Goal: Task Accomplishment & Management: Use online tool/utility

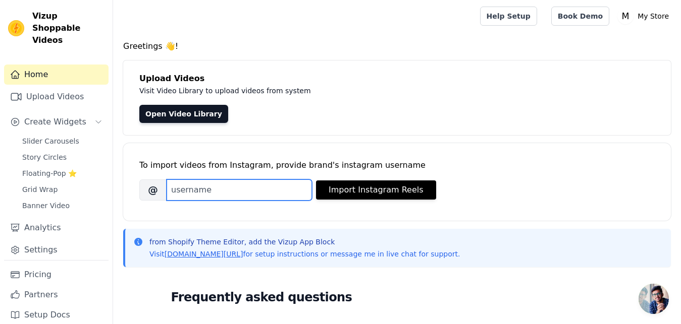
click at [240, 180] on input "Brand's Instagram Username" at bounding box center [238, 190] width 145 height 21
paste input "scentidoindia"
type input "scentidoindia"
click at [324, 219] on div "To import videos from Instagram, provide brand's instagram username Brand's Ins…" at bounding box center [396, 182] width 547 height 78
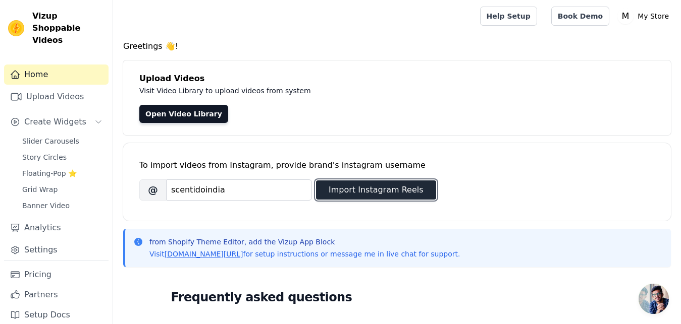
click at [353, 192] on button "Import Instagram Reels" at bounding box center [376, 190] width 120 height 19
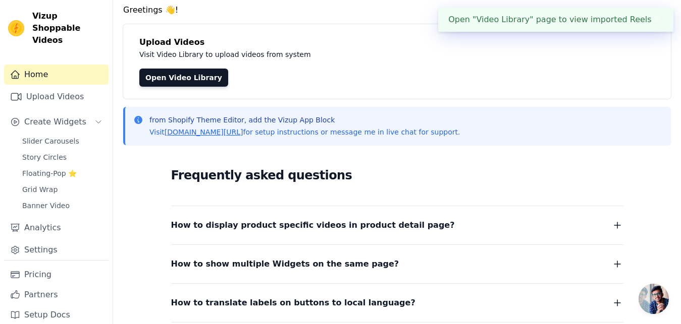
scroll to position [2, 0]
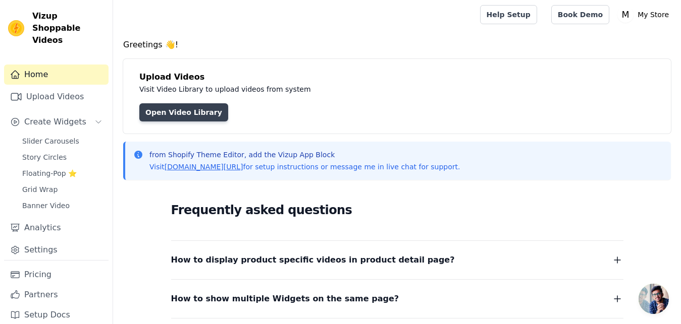
click at [201, 108] on link "Open Video Library" at bounding box center [183, 112] width 89 height 18
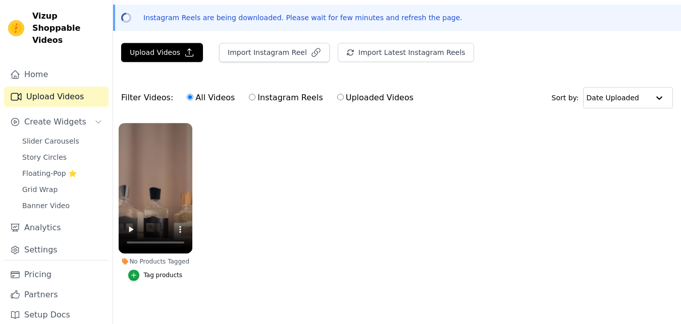
scroll to position [46, 0]
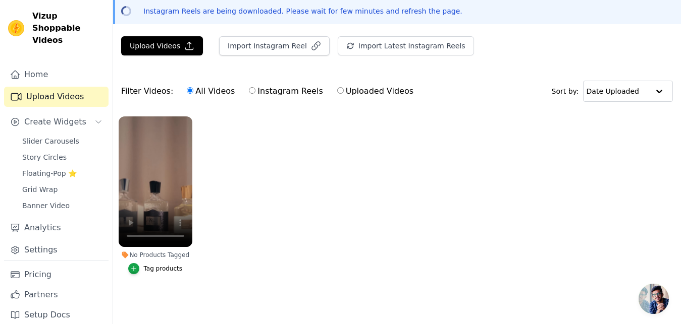
click at [274, 88] on label "Instagram Reels" at bounding box center [285, 91] width 75 height 13
click at [255, 88] on input "Instagram Reels" at bounding box center [252, 90] width 7 height 7
radio input "true"
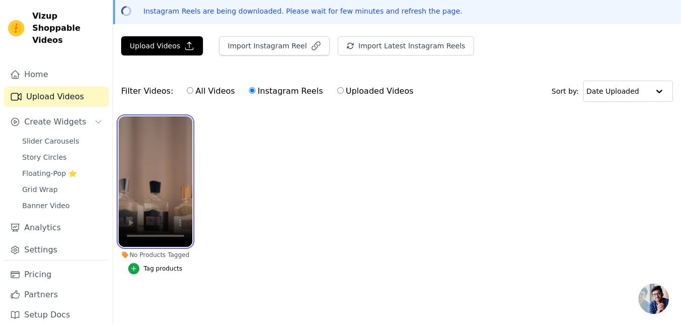
scroll to position [0, 0]
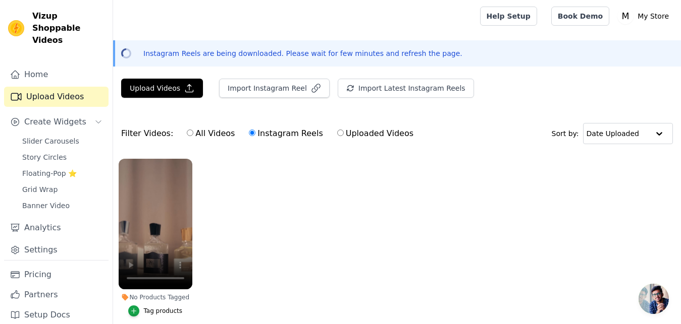
click at [337, 132] on input "Uploaded Videos" at bounding box center [340, 133] width 7 height 7
radio input "true"
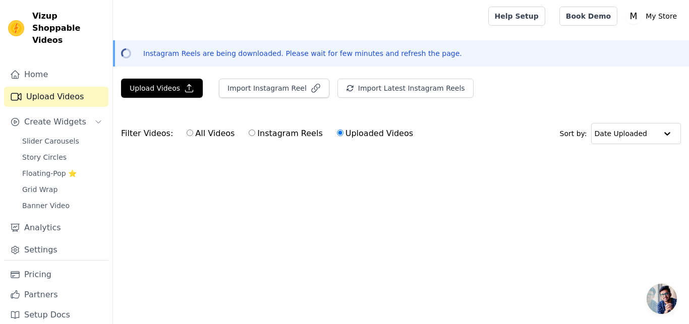
click at [202, 135] on label "All Videos" at bounding box center [210, 133] width 49 height 13
click at [193, 135] on input "All Videos" at bounding box center [190, 133] width 7 height 7
radio input "true"
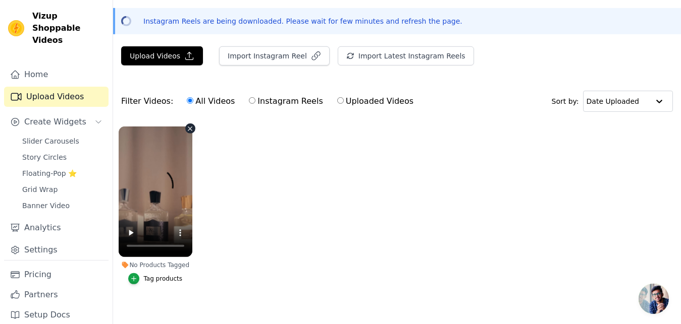
scroll to position [46, 0]
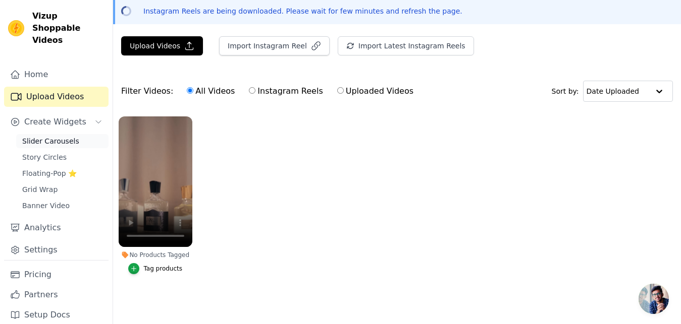
click at [52, 136] on span "Slider Carousels" at bounding box center [50, 141] width 57 height 10
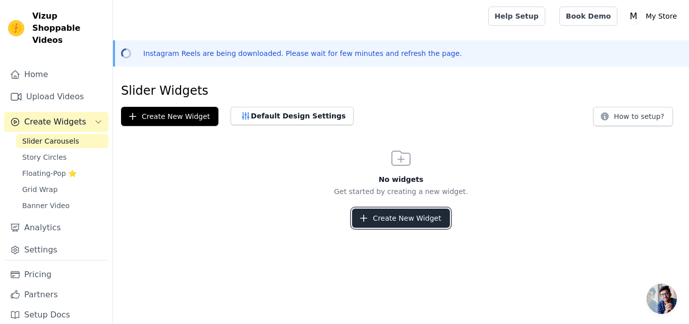
click at [407, 214] on button "Create New Widget" at bounding box center [400, 218] width 97 height 19
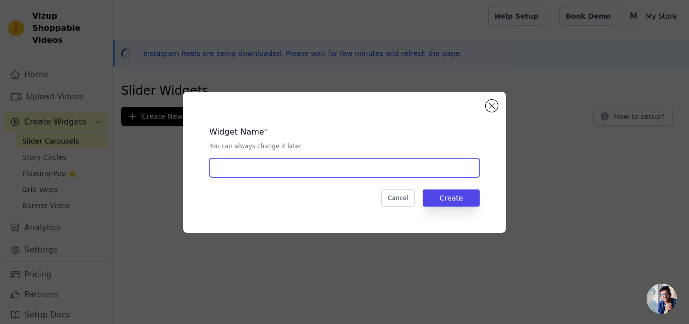
click at [249, 162] on input "text" at bounding box center [344, 167] width 270 height 19
type input "Demo"
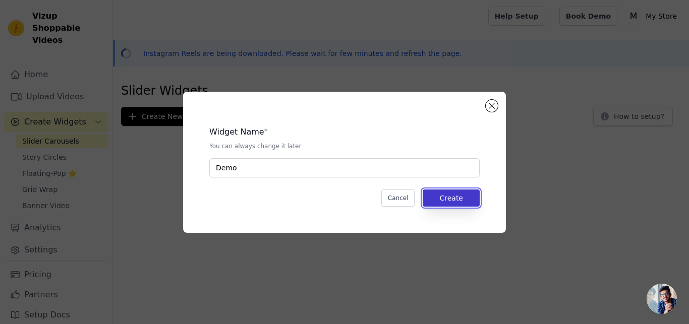
click at [466, 198] on button "Create" at bounding box center [451, 198] width 57 height 17
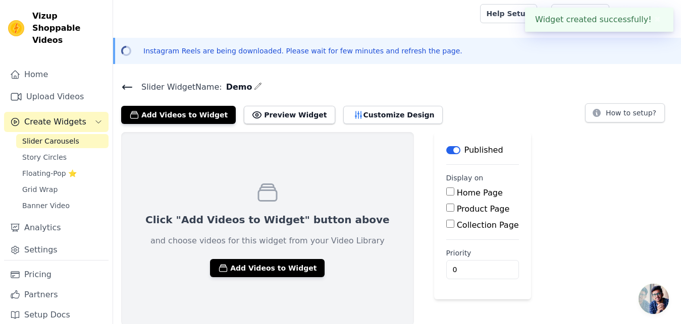
scroll to position [4, 0]
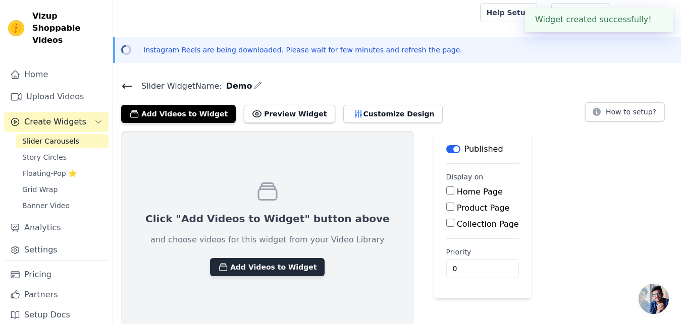
click at [232, 269] on button "Add Videos to Widget" at bounding box center [267, 267] width 115 height 18
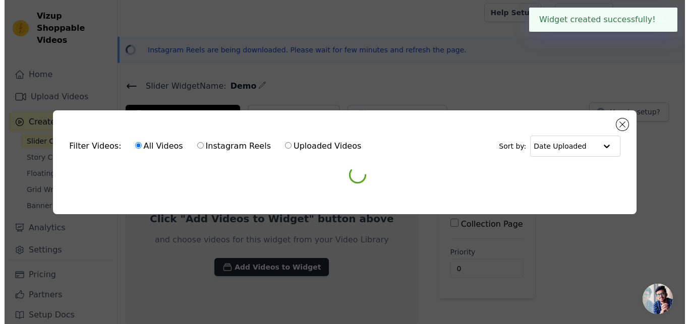
scroll to position [0, 0]
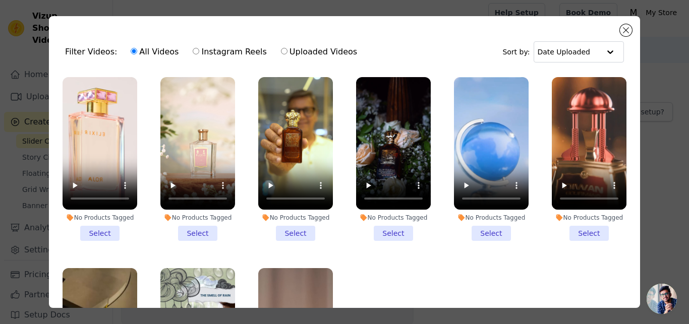
click at [91, 227] on li "No Products Tagged Select" at bounding box center [100, 159] width 75 height 164
click at [0, 0] on input "No Products Tagged Select" at bounding box center [0, 0] width 0 height 0
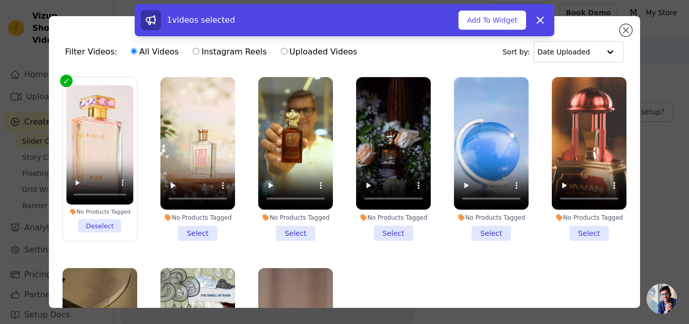
click at [191, 230] on li "No Products Tagged Select" at bounding box center [197, 159] width 75 height 164
click at [0, 0] on input "No Products Tagged Select" at bounding box center [0, 0] width 0 height 0
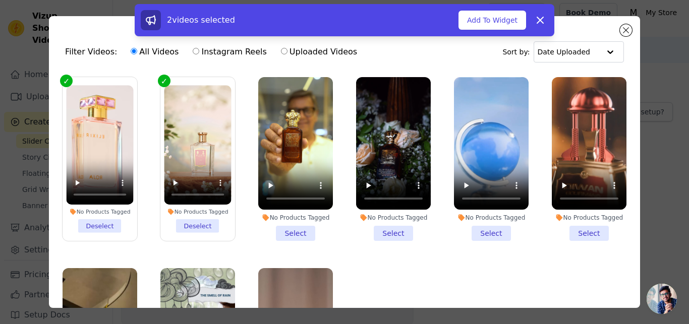
click at [293, 231] on li "No Products Tagged Select" at bounding box center [295, 159] width 75 height 164
click at [0, 0] on input "No Products Tagged Select" at bounding box center [0, 0] width 0 height 0
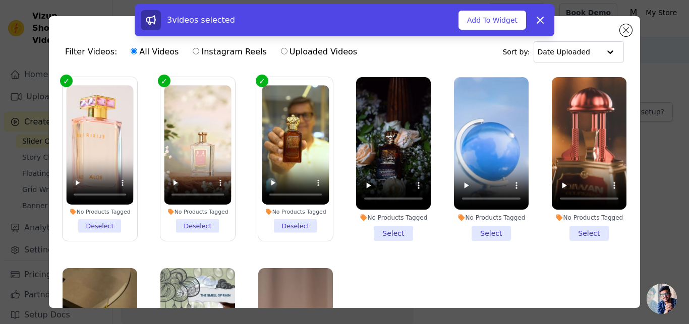
click at [394, 225] on li "No Products Tagged Select" at bounding box center [393, 159] width 75 height 164
click at [0, 0] on input "No Products Tagged Select" at bounding box center [0, 0] width 0 height 0
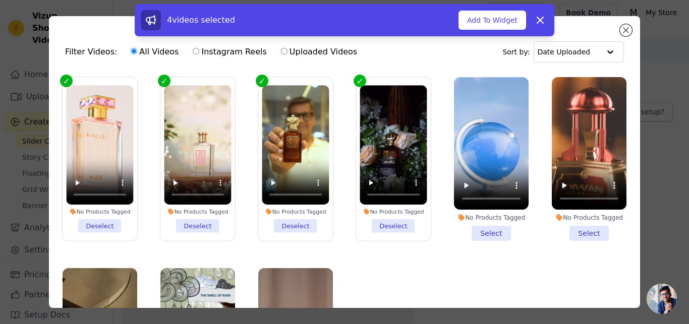
click at [485, 231] on li "No Products Tagged Select" at bounding box center [491, 159] width 75 height 164
click at [0, 0] on input "No Products Tagged Select" at bounding box center [0, 0] width 0 height 0
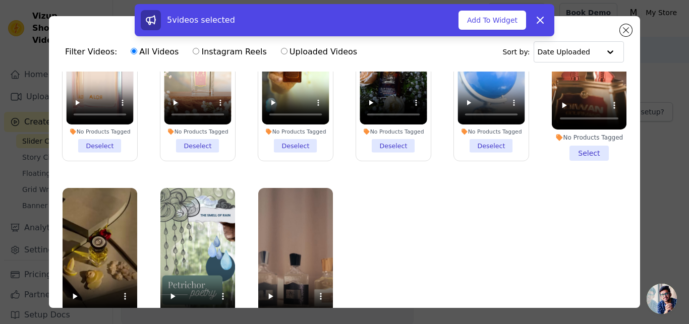
scroll to position [87, 0]
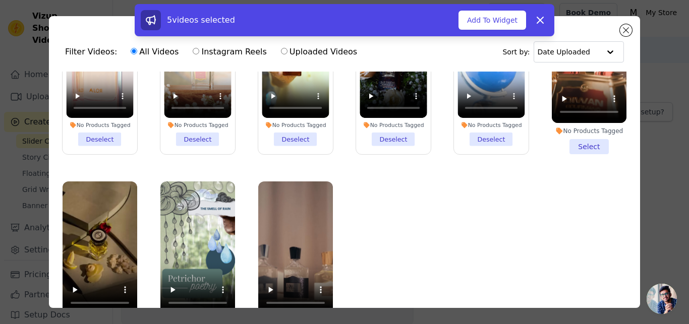
click at [586, 138] on li "No Products Tagged Select" at bounding box center [589, 72] width 75 height 164
click at [0, 0] on input "No Products Tagged Select" at bounding box center [0, 0] width 0 height 0
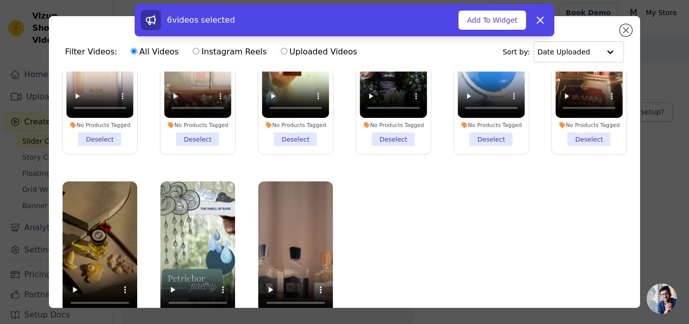
scroll to position [88, 0]
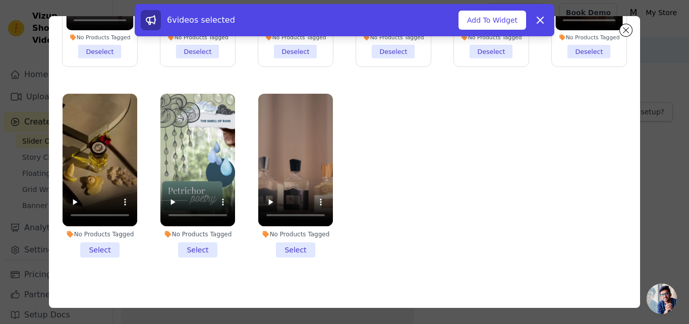
click at [93, 248] on li "No Products Tagged Select" at bounding box center [100, 176] width 75 height 164
click at [0, 0] on input "No Products Tagged Select" at bounding box center [0, 0] width 0 height 0
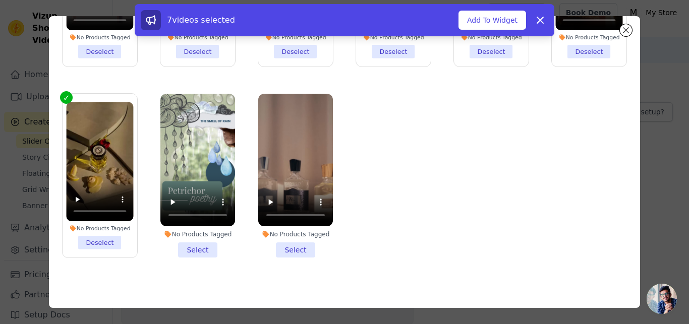
drag, startPoint x: 208, startPoint y: 247, endPoint x: 222, endPoint y: 246, distance: 14.1
click at [209, 247] on li "No Products Tagged Select" at bounding box center [197, 176] width 75 height 164
click at [0, 0] on input "No Products Tagged Select" at bounding box center [0, 0] width 0 height 0
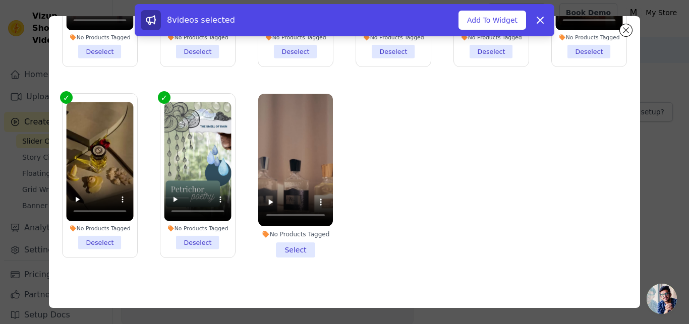
click at [291, 245] on li "No Products Tagged Select" at bounding box center [295, 176] width 75 height 164
click at [0, 0] on input "No Products Tagged Select" at bounding box center [0, 0] width 0 height 0
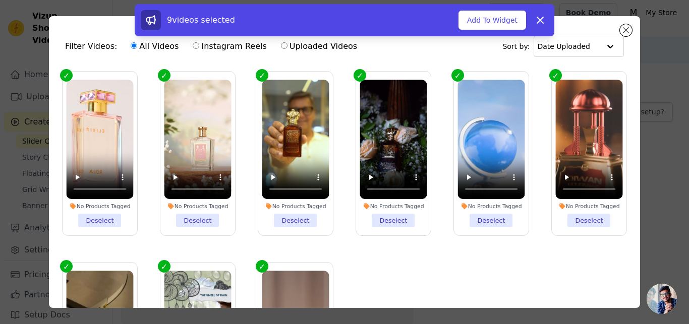
scroll to position [0, 0]
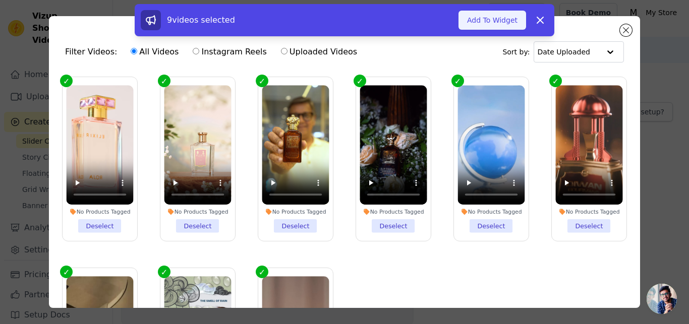
click at [482, 19] on button "Add To Widget" at bounding box center [493, 20] width 68 height 19
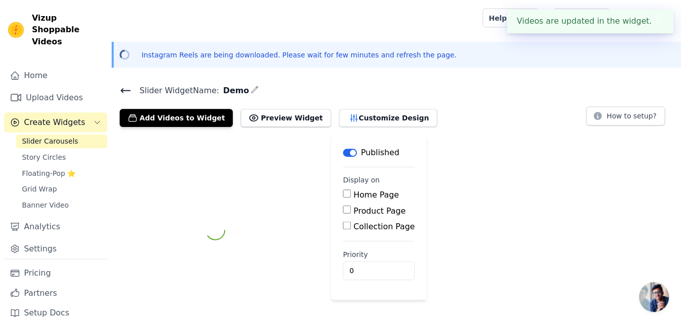
scroll to position [4, 0]
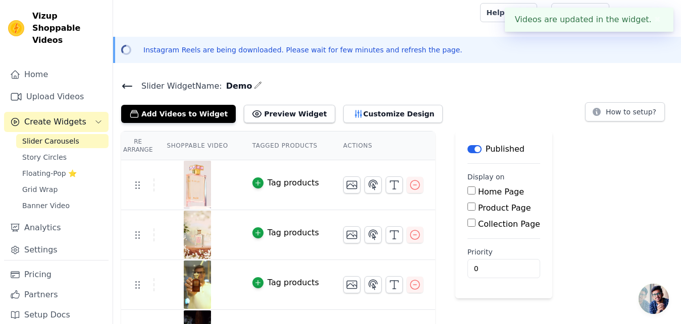
click at [467, 192] on input "Home Page" at bounding box center [471, 191] width 8 height 8
checkbox input "true"
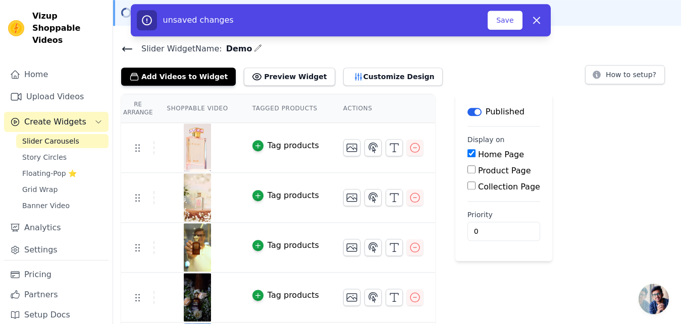
scroll to position [106, 0]
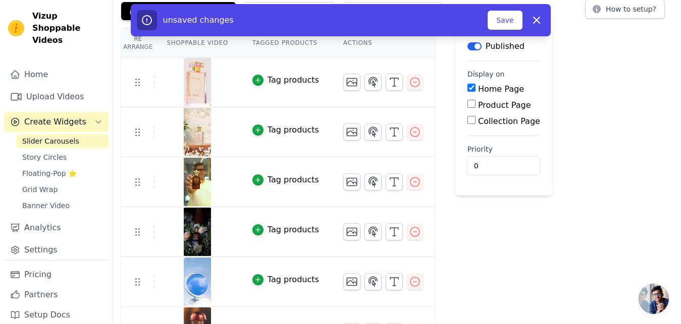
click at [467, 103] on input "Product Page" at bounding box center [471, 104] width 8 height 8
checkbox input "true"
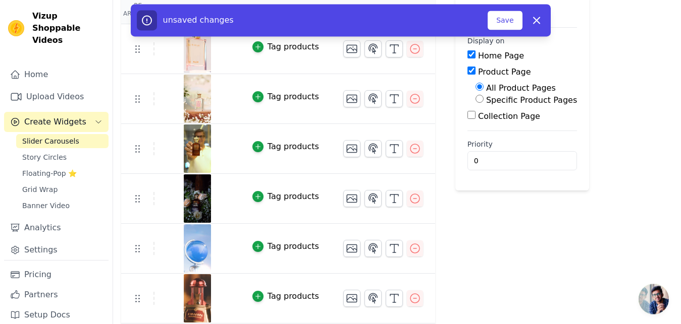
scroll to position [158, 0]
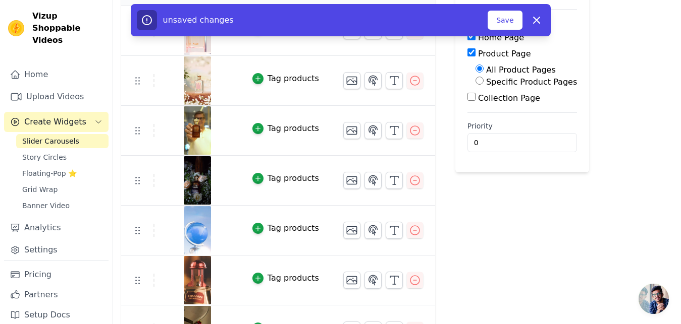
click at [525, 142] on input "0" at bounding box center [521, 142] width 109 height 19
click at [525, 139] on input "1" at bounding box center [521, 142] width 109 height 19
click at [525, 139] on input "2" at bounding box center [521, 142] width 109 height 19
click at [525, 139] on input "3" at bounding box center [521, 142] width 109 height 19
type input "4"
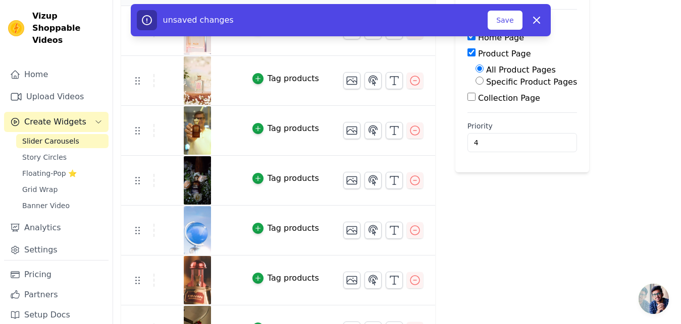
click at [525, 139] on input "4" at bounding box center [521, 142] width 109 height 19
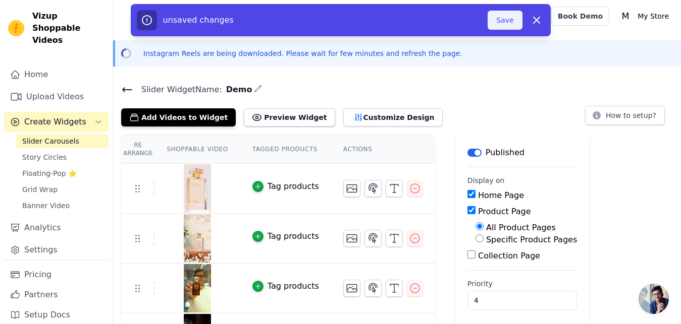
click at [503, 20] on button "Save" at bounding box center [504, 20] width 34 height 19
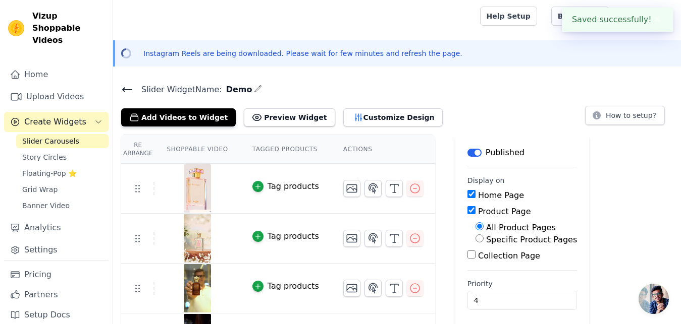
click at [375, 54] on p "Instagram Reels are being downloaded. Please wait for few minutes and refresh t…" at bounding box center [302, 53] width 319 height 10
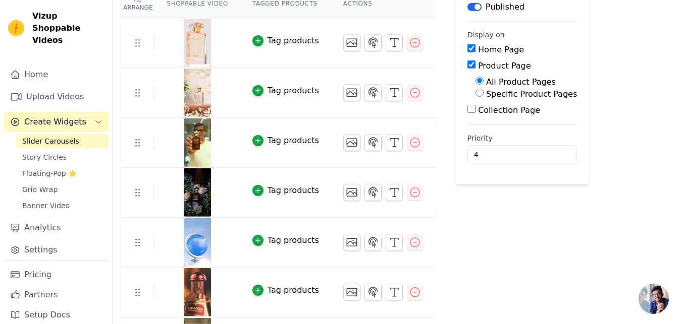
scroll to position [154, 0]
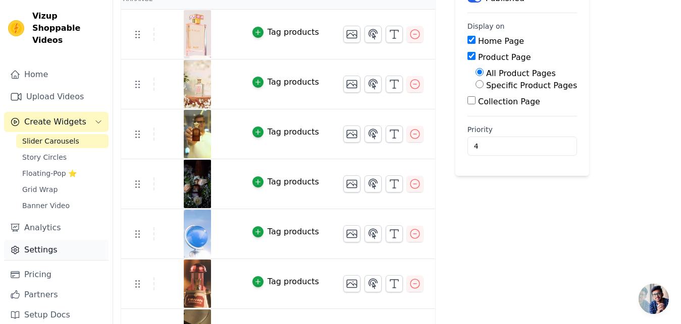
click at [43, 240] on link "Settings" at bounding box center [56, 250] width 104 height 20
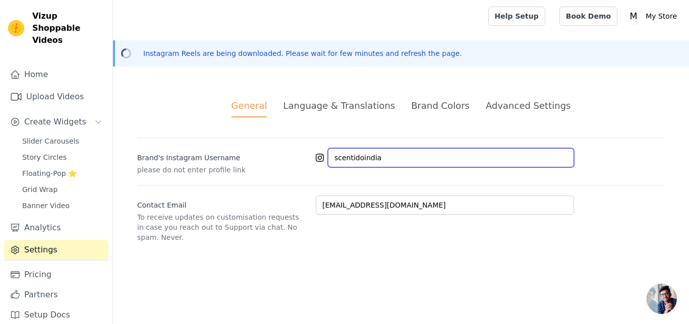
click at [421, 151] on input "scentidoindia" at bounding box center [451, 157] width 246 height 19
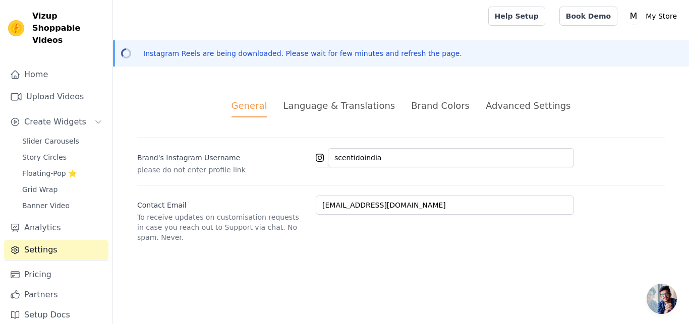
click at [537, 103] on div "Advanced Settings" at bounding box center [528, 106] width 85 height 14
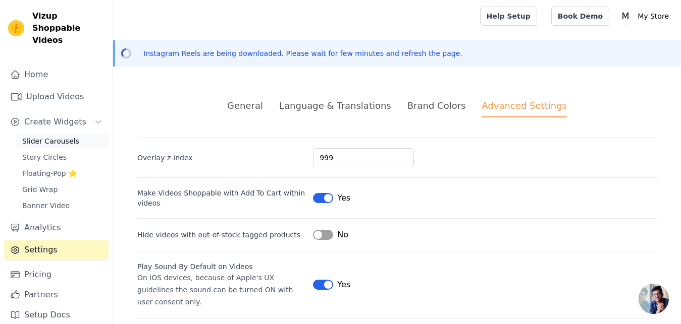
click at [44, 136] on span "Slider Carousels" at bounding box center [50, 141] width 57 height 10
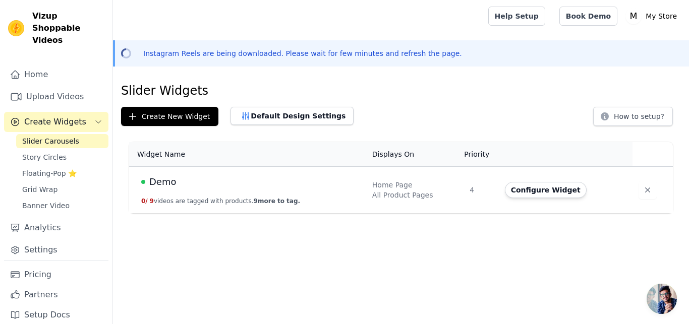
click at [286, 190] on td "Demo 0 / 9 videos are tagged with products. 9 more to tag." at bounding box center [247, 190] width 237 height 47
click at [184, 184] on div "Demo" at bounding box center [250, 182] width 219 height 14
click at [151, 178] on span "Demo" at bounding box center [162, 182] width 27 height 14
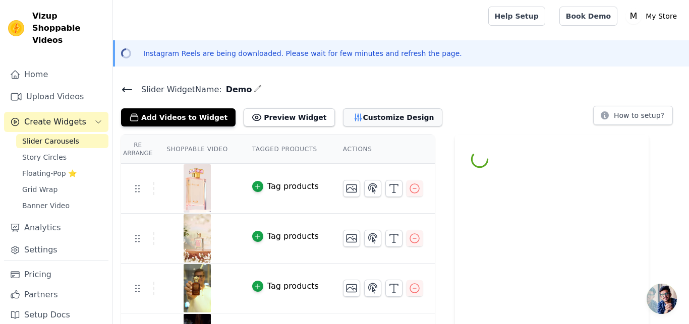
click at [386, 118] on button "Customize Design" at bounding box center [392, 117] width 99 height 18
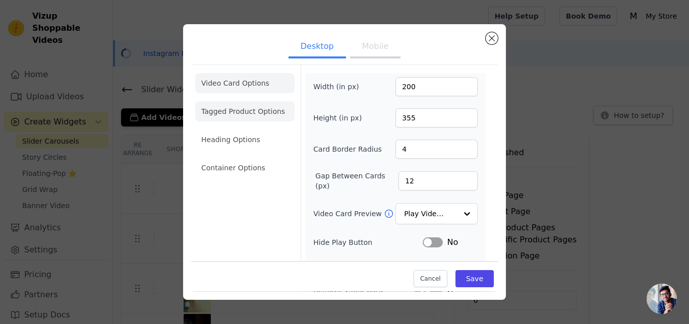
click at [241, 158] on li "Tagged Product Options" at bounding box center [244, 168] width 99 height 20
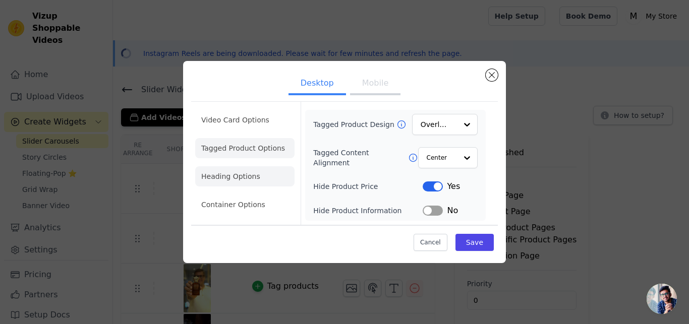
click at [258, 168] on li "Heading Options" at bounding box center [244, 176] width 99 height 20
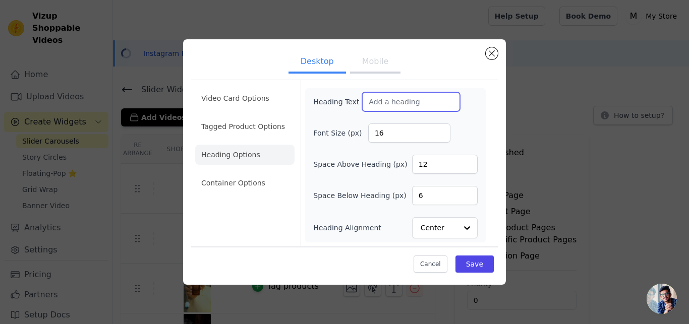
click at [404, 101] on input "Heading Text" at bounding box center [411, 101] width 98 height 19
click at [371, 59] on button "Mobile" at bounding box center [375, 62] width 50 height 22
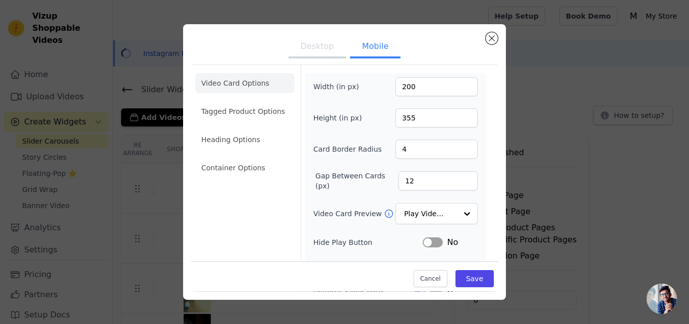
click at [320, 49] on button "Desktop" at bounding box center [318, 47] width 58 height 22
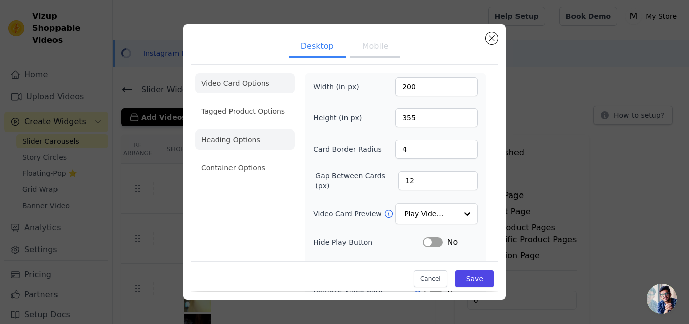
click at [256, 136] on li "Heading Options" at bounding box center [244, 140] width 99 height 20
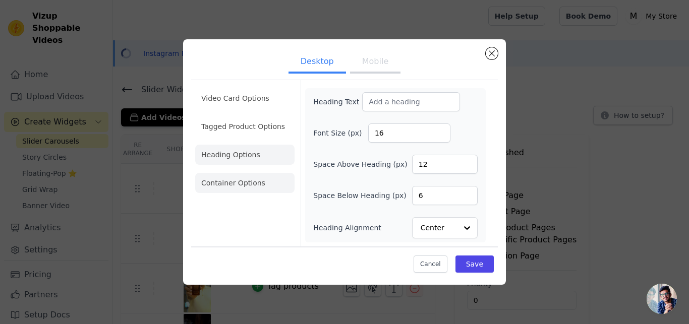
click at [242, 181] on li "Container Options" at bounding box center [244, 183] width 99 height 20
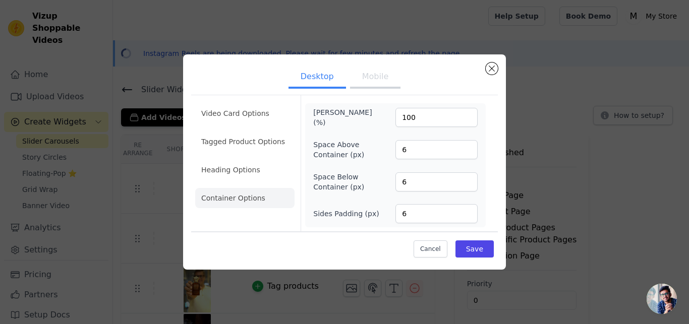
click at [486, 68] on ul "Desktop Mobile" at bounding box center [344, 78] width 307 height 30
click at [364, 82] on button "Mobile" at bounding box center [375, 78] width 50 height 22
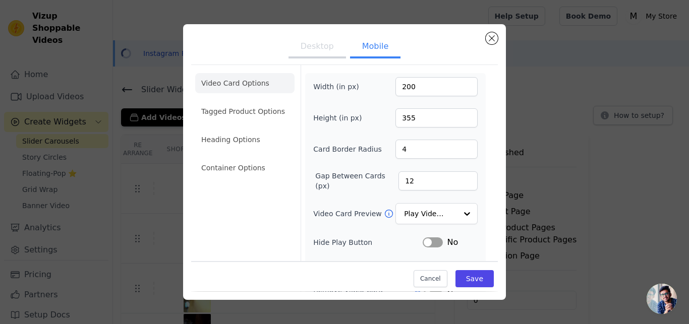
click at [302, 49] on button "Desktop" at bounding box center [318, 47] width 58 height 22
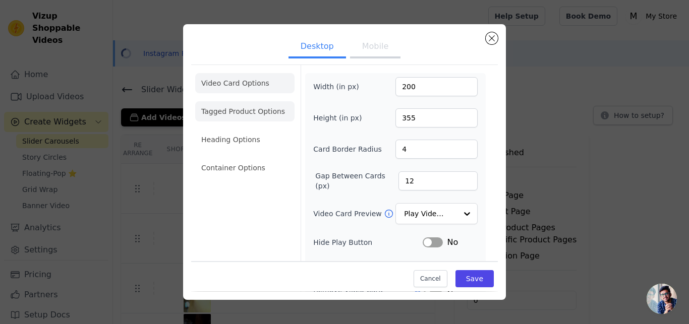
click at [234, 158] on li "Tagged Product Options" at bounding box center [244, 168] width 99 height 20
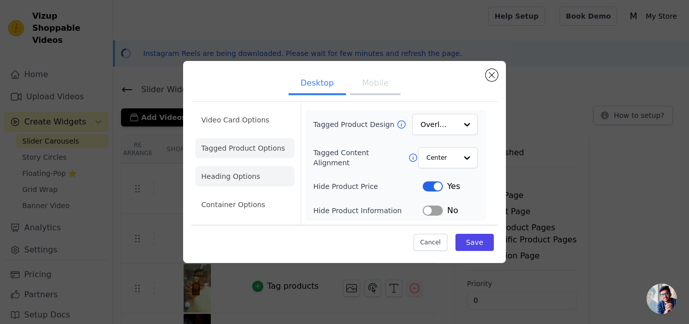
click at [250, 182] on li "Heading Options" at bounding box center [244, 176] width 99 height 20
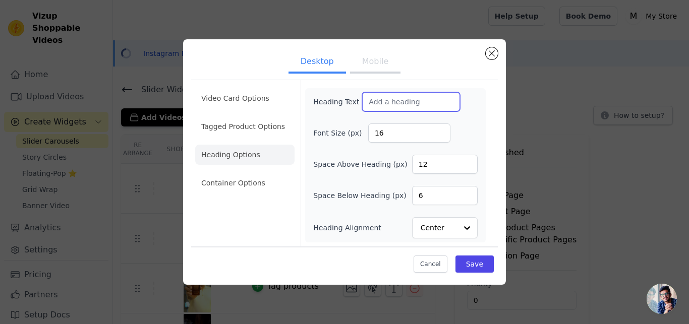
click at [426, 98] on input "Heading Text" at bounding box center [411, 101] width 98 height 19
paste input "text"
click at [421, 101] on input "Heading Text" at bounding box center [411, 101] width 98 height 19
paste input "text"
click at [391, 100] on input "Heading Text" at bounding box center [411, 101] width 98 height 19
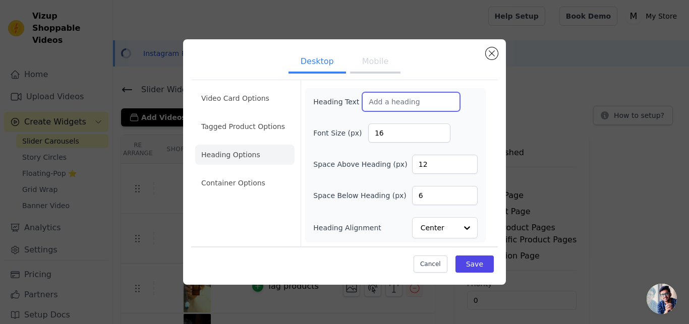
paste input "text"
click at [401, 106] on input "Heading Text" at bounding box center [411, 101] width 98 height 19
click at [407, 101] on input "Heading Text" at bounding box center [411, 101] width 98 height 19
click at [481, 100] on div "Heading Text Font Size (px) 16 Space Above Heading (px) 12 Space Below Heading …" at bounding box center [395, 165] width 181 height 154
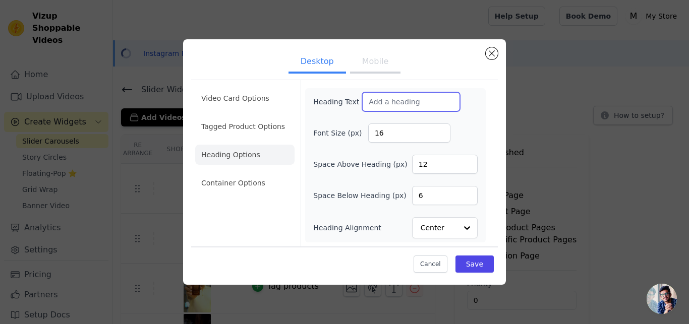
click at [385, 108] on input "Heading Text" at bounding box center [411, 101] width 98 height 19
click at [489, 57] on button "Close modal" at bounding box center [492, 53] width 12 height 12
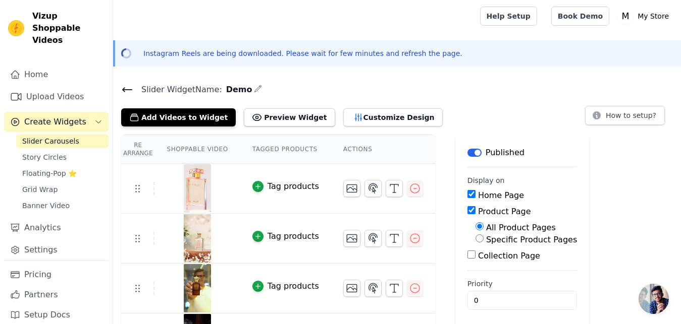
click at [401, 51] on p "Instagram Reels are being downloaded. Please wait for few minutes and refresh t…" at bounding box center [302, 53] width 319 height 10
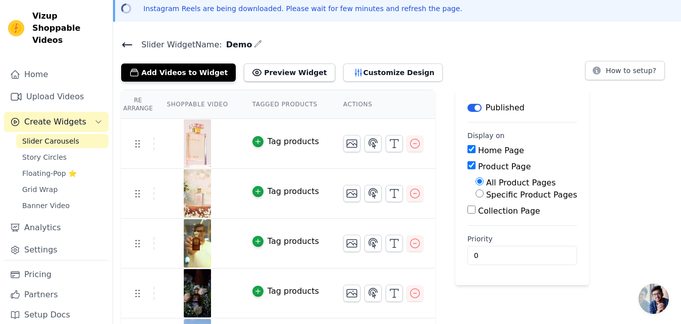
scroll to position [31, 0]
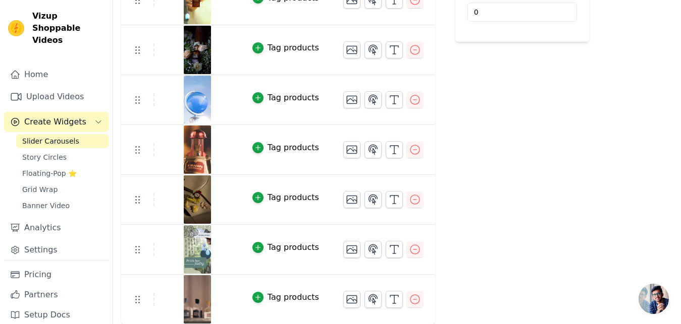
scroll to position [143, 0]
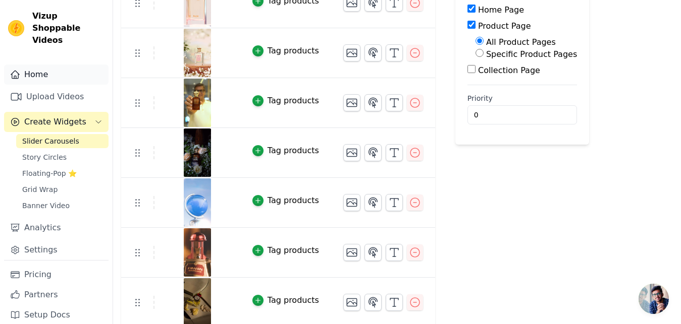
click at [56, 69] on link "Home" at bounding box center [56, 75] width 104 height 20
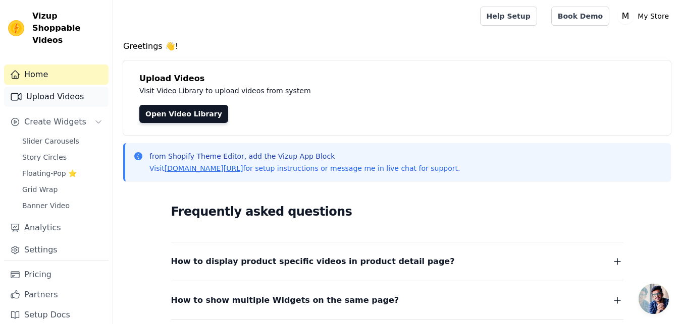
click at [57, 87] on link "Upload Videos" at bounding box center [56, 97] width 104 height 20
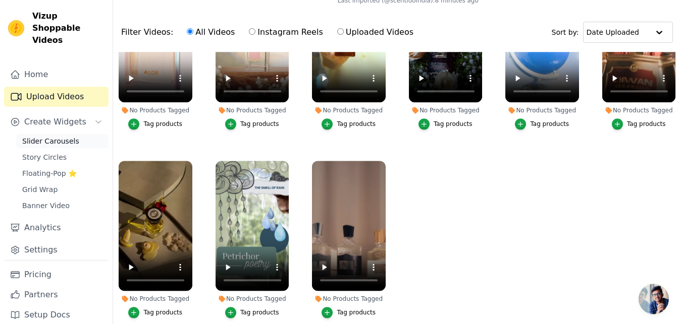
scroll to position [103, 0]
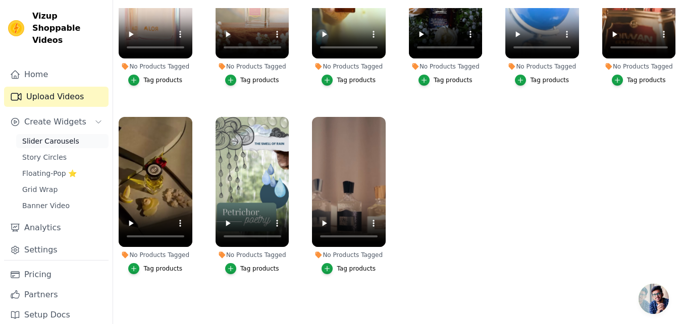
click at [63, 136] on span "Slider Carousels" at bounding box center [50, 141] width 57 height 10
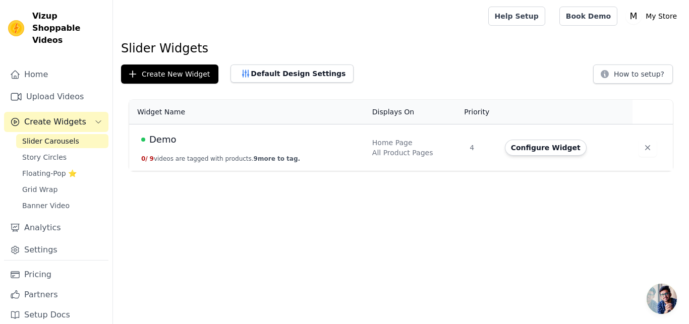
click at [428, 150] on div "All Product Pages" at bounding box center [415, 153] width 86 height 10
click at [168, 142] on span "Demo" at bounding box center [162, 140] width 27 height 14
click at [157, 142] on html "Vizup Shoppable Videos Home Upload Videos Create Widgets Slider Carousels Story…" at bounding box center [344, 85] width 689 height 171
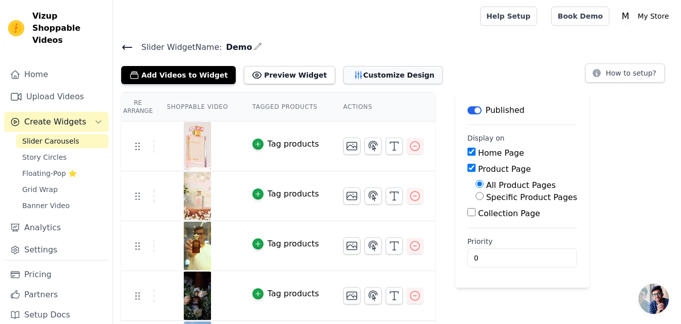
click at [368, 75] on button "Customize Design" at bounding box center [392, 75] width 99 height 18
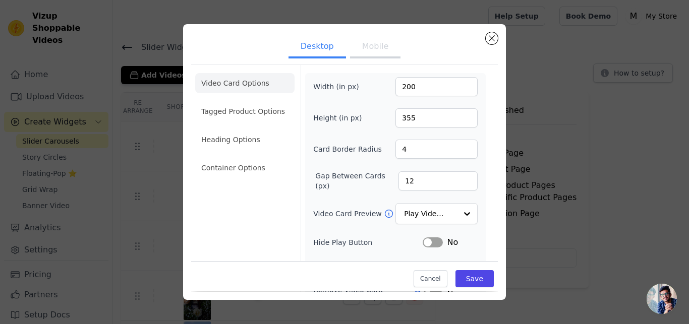
click at [362, 49] on button "Mobile" at bounding box center [375, 47] width 50 height 22
click at [310, 57] on button "Desktop" at bounding box center [318, 47] width 58 height 22
click at [254, 158] on li "Tagged Product Options" at bounding box center [244, 168] width 99 height 20
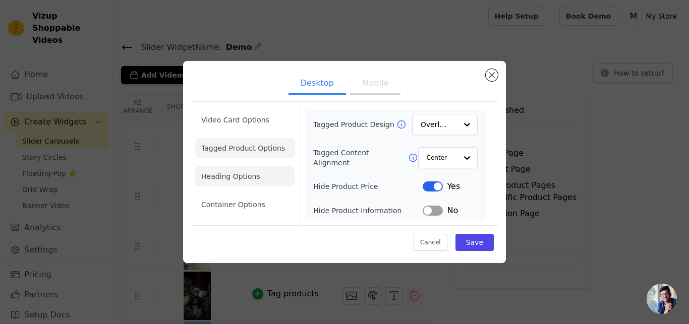
click at [245, 174] on li "Heading Options" at bounding box center [244, 176] width 99 height 20
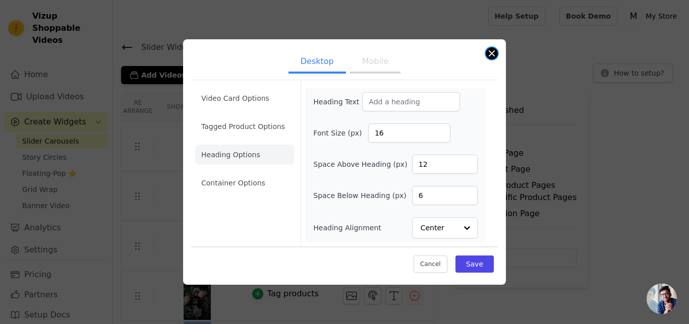
click at [490, 48] on button "Close modal" at bounding box center [492, 53] width 12 height 12
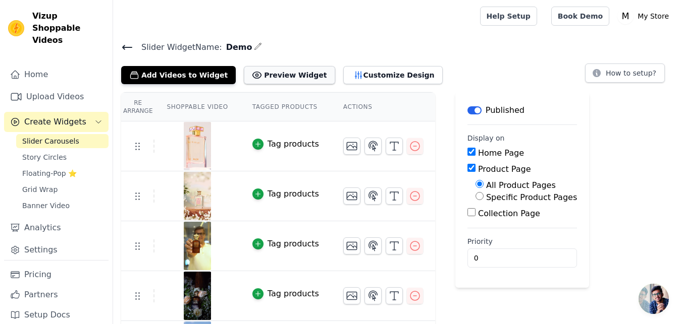
click at [266, 73] on button "Preview Widget" at bounding box center [289, 75] width 91 height 18
click at [354, 75] on button "Customize Design" at bounding box center [392, 75] width 99 height 18
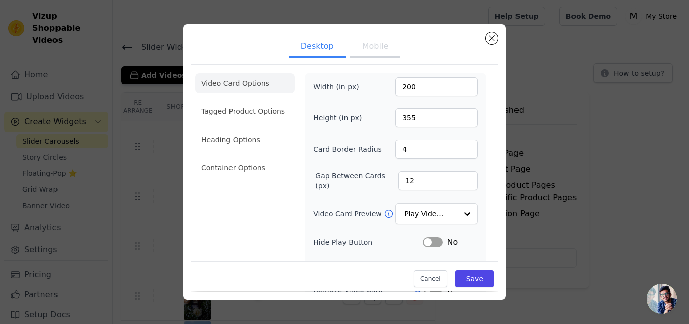
scroll to position [64, 0]
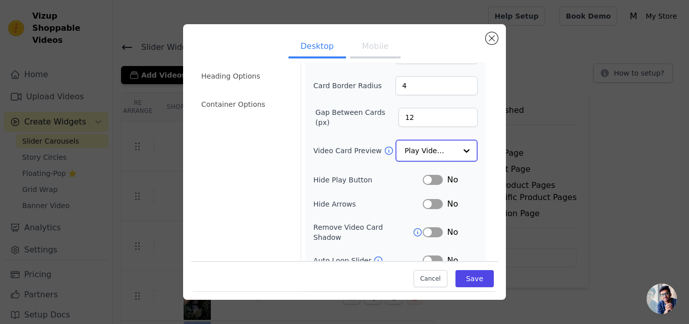
click at [440, 145] on input "Video Card Preview" at bounding box center [431, 151] width 52 height 20
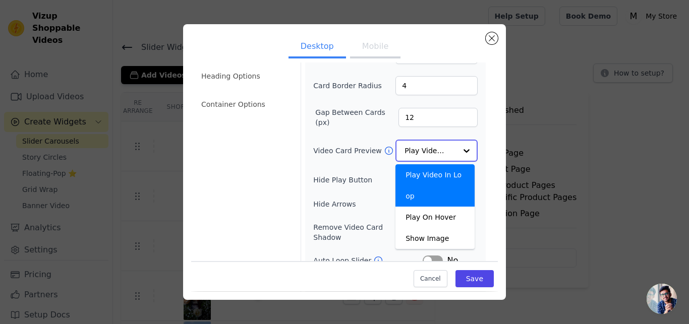
click at [440, 178] on div "Play Video In Loop" at bounding box center [435, 185] width 79 height 42
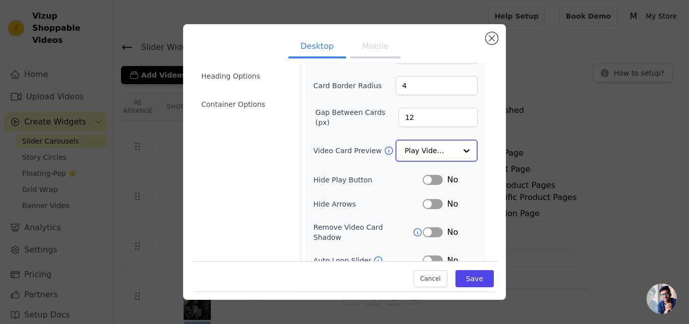
scroll to position [116, 0]
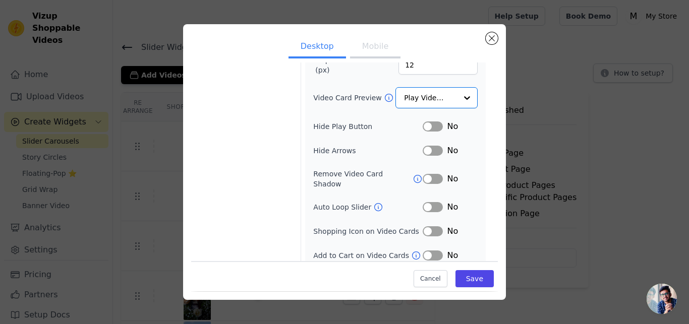
click at [427, 202] on button "Label" at bounding box center [433, 207] width 20 height 10
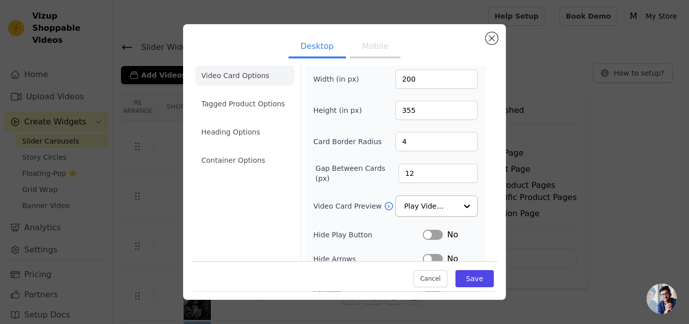
scroll to position [0, 0]
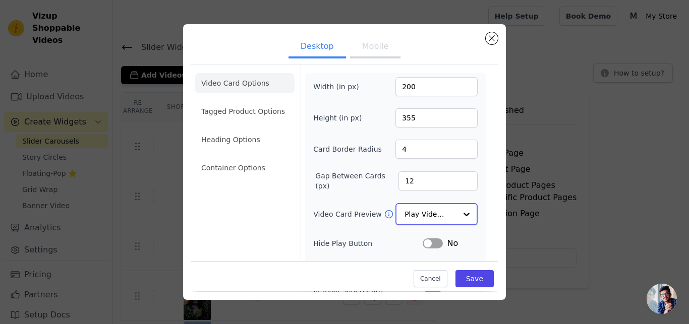
click at [421, 208] on input "Video Card Preview" at bounding box center [431, 214] width 52 height 20
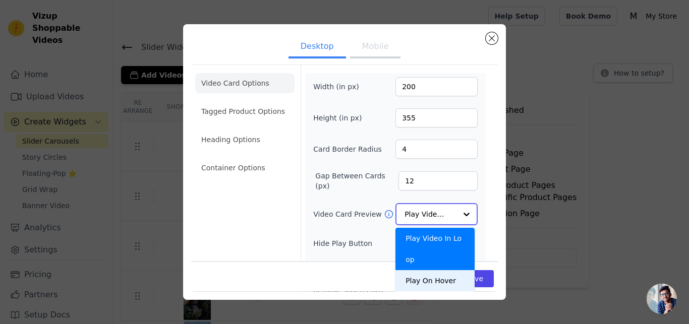
click at [428, 270] on div "Play On Hover" at bounding box center [435, 280] width 79 height 21
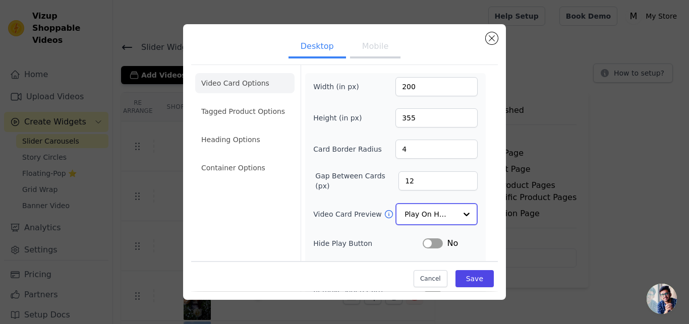
click at [445, 214] on input "Video Card Preview" at bounding box center [431, 214] width 52 height 20
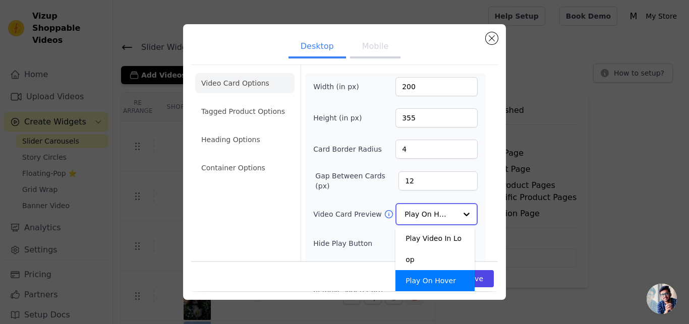
click at [435, 270] on div "Play On Hover" at bounding box center [435, 280] width 79 height 21
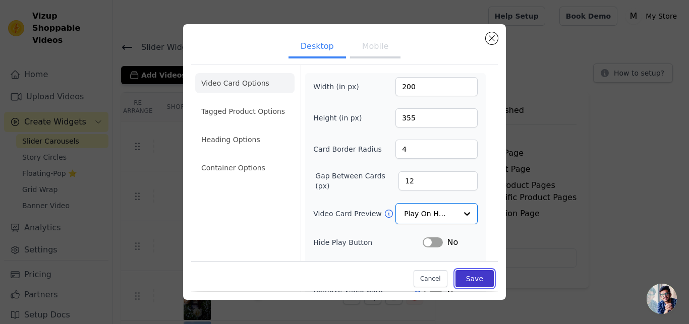
click at [464, 280] on button "Save" at bounding box center [475, 279] width 38 height 17
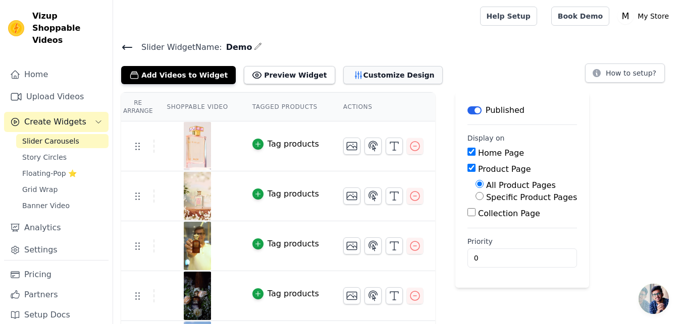
click at [365, 76] on button "Customize Design" at bounding box center [392, 75] width 99 height 18
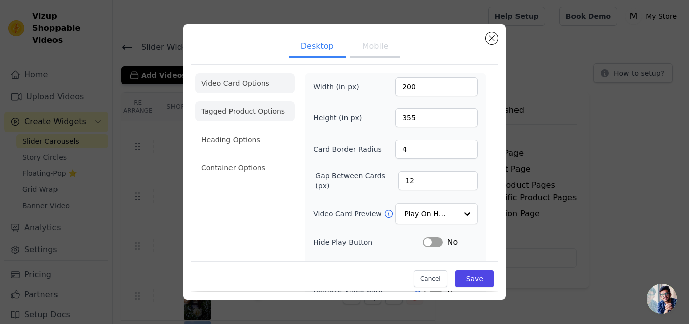
click at [238, 158] on li "Tagged Product Options" at bounding box center [244, 168] width 99 height 20
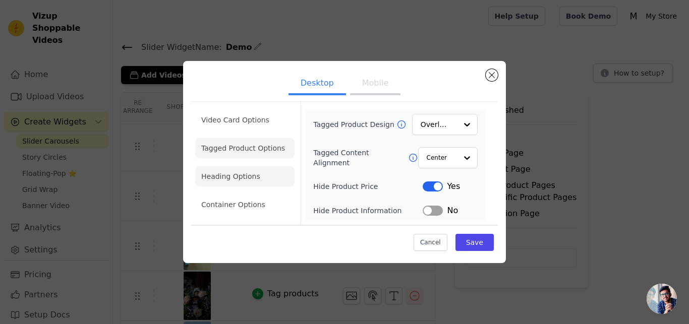
click at [229, 173] on li "Heading Options" at bounding box center [244, 176] width 99 height 20
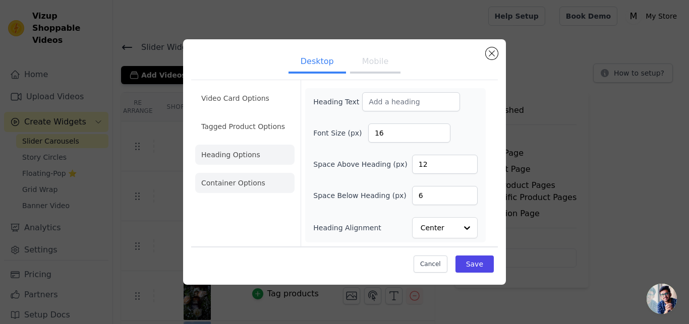
click at [251, 182] on li "Container Options" at bounding box center [244, 183] width 99 height 20
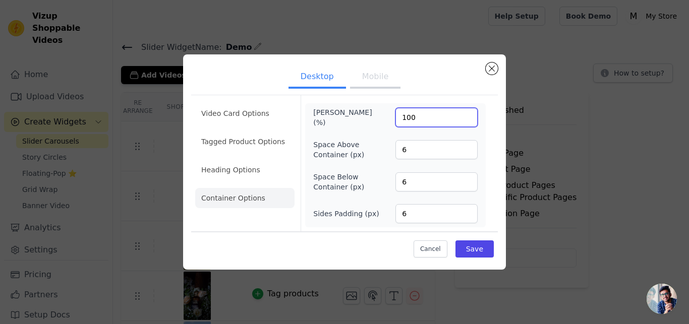
click at [424, 114] on input "100" at bounding box center [437, 117] width 82 height 19
type input "80"
click at [441, 89] on ul "Desktop Mobile" at bounding box center [344, 78] width 307 height 30
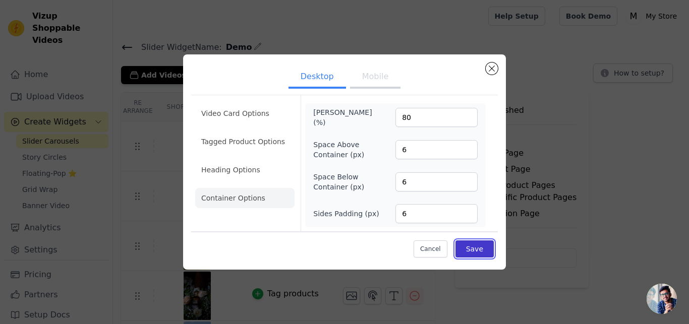
click at [473, 249] on button "Save" at bounding box center [475, 249] width 38 height 17
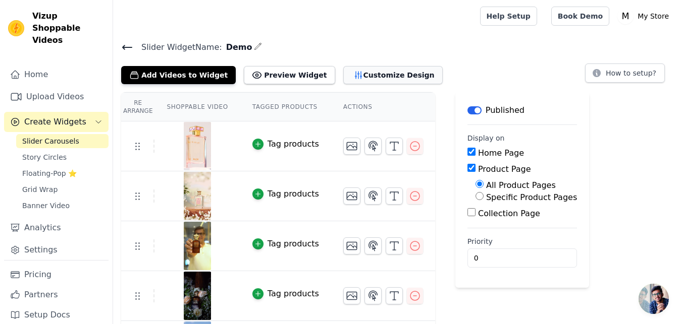
click at [377, 82] on button "Customize Design" at bounding box center [392, 75] width 99 height 18
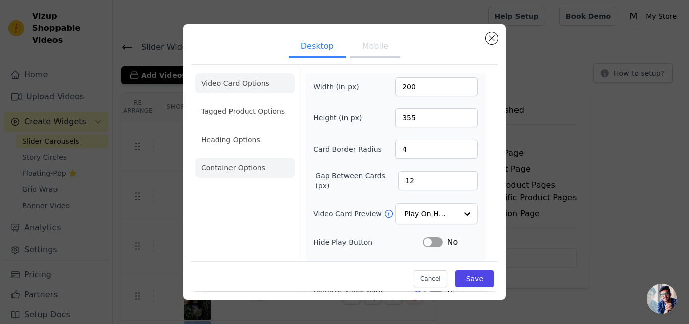
click at [220, 163] on li "Container Options" at bounding box center [244, 168] width 99 height 20
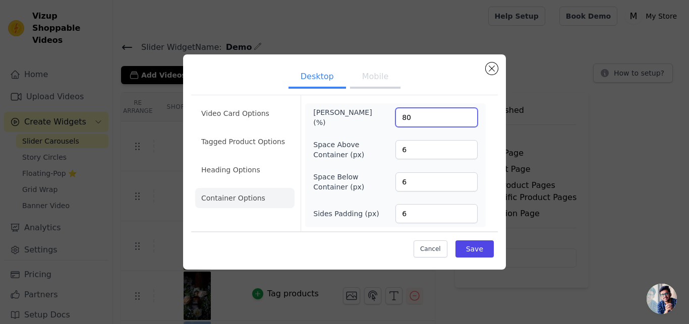
click at [430, 110] on input "80" at bounding box center [437, 117] width 82 height 19
type input "90"
click at [428, 148] on input "6" at bounding box center [437, 149] width 82 height 19
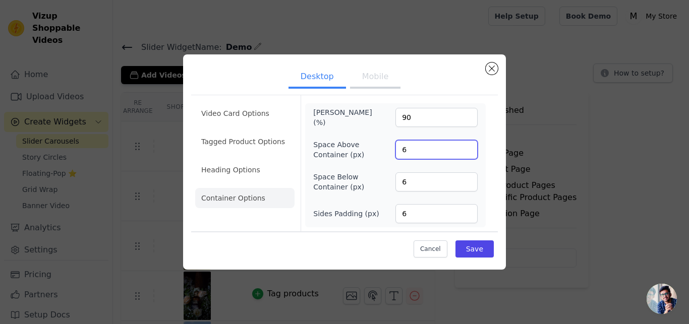
click at [428, 148] on input "6" at bounding box center [437, 149] width 82 height 19
click at [468, 252] on button "Save" at bounding box center [475, 249] width 38 height 17
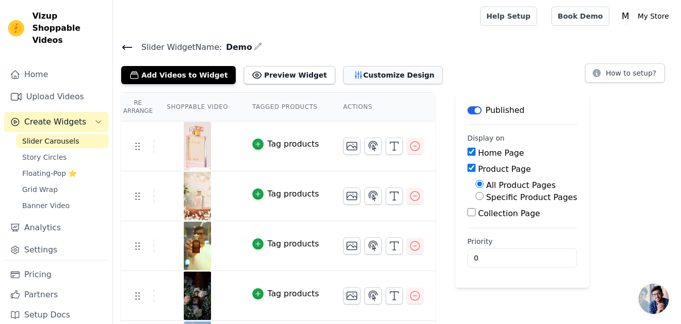
click at [380, 69] on button "Customize Design" at bounding box center [392, 75] width 99 height 18
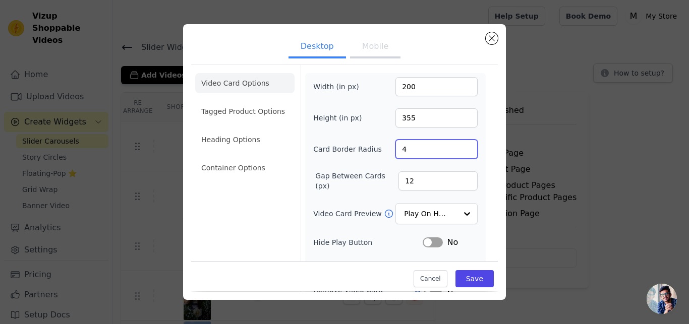
click at [428, 155] on input "4" at bounding box center [437, 149] width 82 height 19
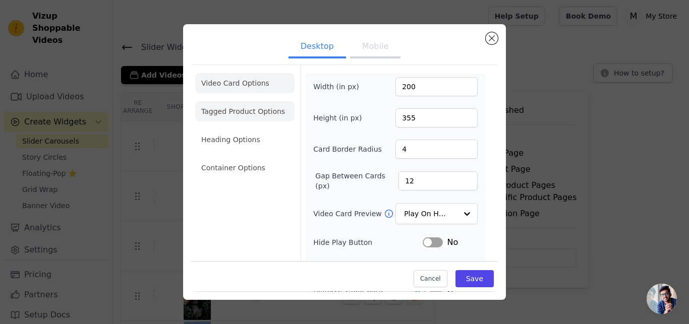
click at [242, 158] on li "Tagged Product Options" at bounding box center [244, 168] width 99 height 20
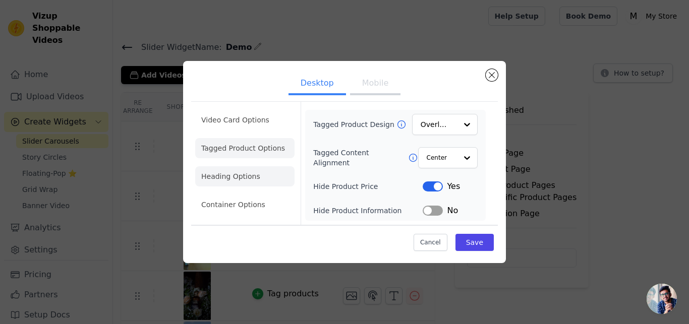
click at [255, 175] on li "Heading Options" at bounding box center [244, 176] width 99 height 20
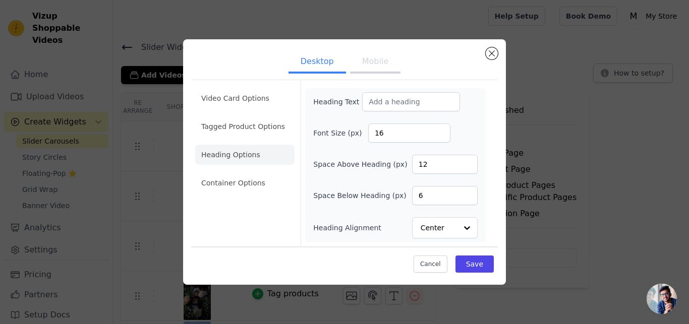
click at [244, 172] on ul "Video Card Options Tagged Product Options Heading Options Container Options" at bounding box center [244, 140] width 99 height 113
click at [241, 181] on li "Container Options" at bounding box center [244, 183] width 99 height 20
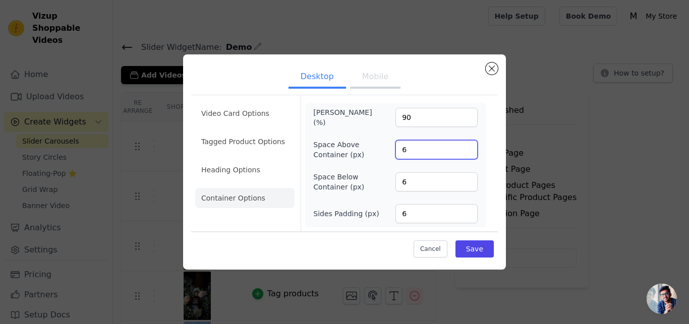
click at [421, 152] on input "6" at bounding box center [437, 149] width 82 height 19
type input "4"
click at [385, 157] on div "Space Above Container (px) 4" at bounding box center [395, 150] width 164 height 20
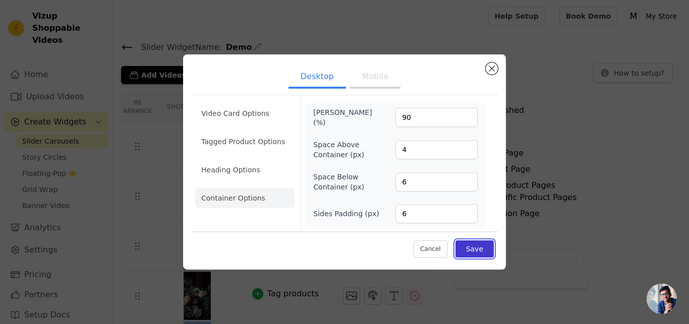
click at [474, 251] on button "Save" at bounding box center [475, 249] width 38 height 17
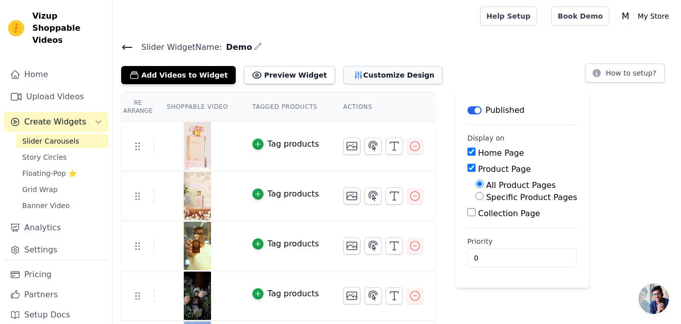
click at [371, 75] on button "Customize Design" at bounding box center [392, 75] width 99 height 18
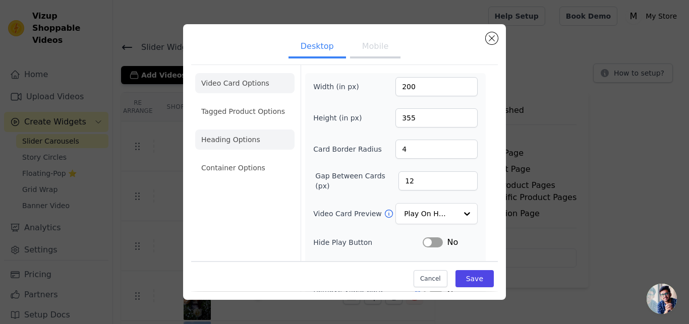
click at [249, 135] on li "Heading Options" at bounding box center [244, 140] width 99 height 20
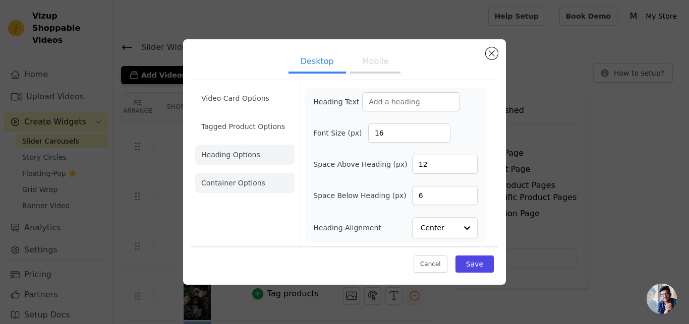
click at [221, 190] on li "Container Options" at bounding box center [244, 183] width 99 height 20
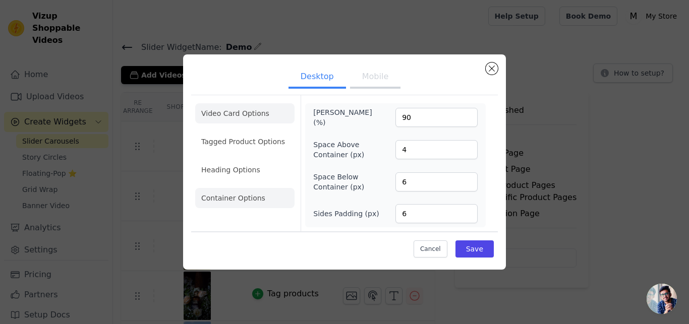
click at [248, 132] on li "Video Card Options" at bounding box center [244, 142] width 99 height 20
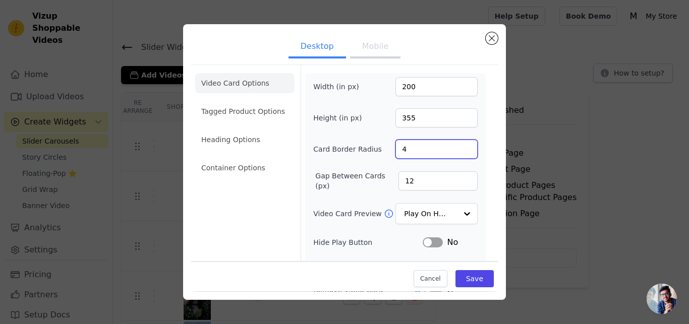
click at [426, 151] on input "4" at bounding box center [437, 149] width 82 height 19
click at [417, 177] on input "12" at bounding box center [438, 181] width 79 height 19
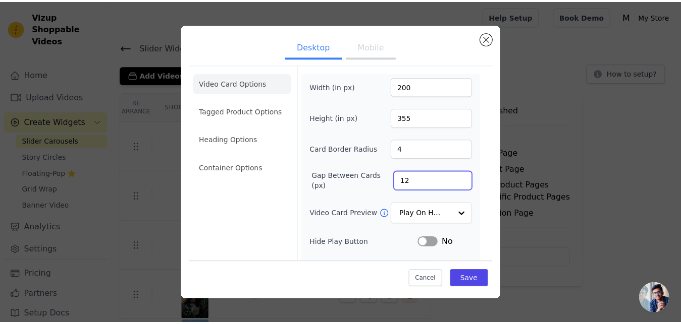
scroll to position [115, 0]
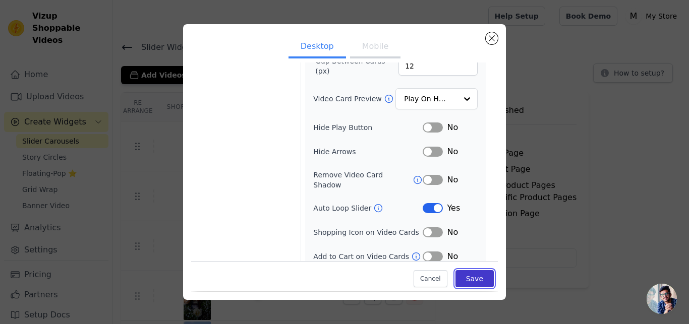
click at [470, 278] on button "Save" at bounding box center [475, 279] width 38 height 17
